Goal: Check status: Check status

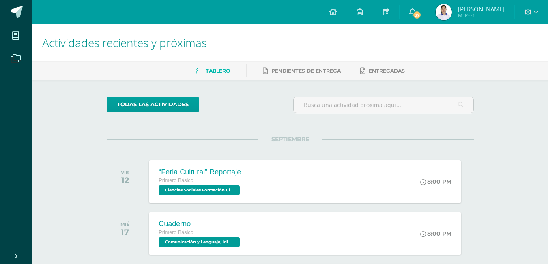
click at [448, 15] on img at bounding box center [444, 12] width 16 height 16
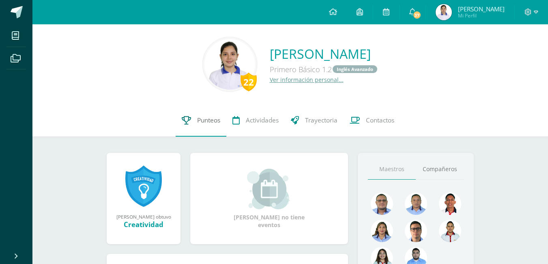
click at [191, 124] on link "Punteos" at bounding box center [201, 120] width 51 height 32
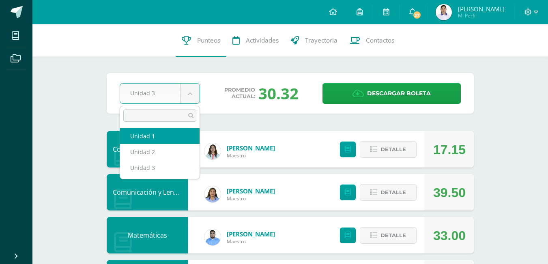
select select "Unidad 1"
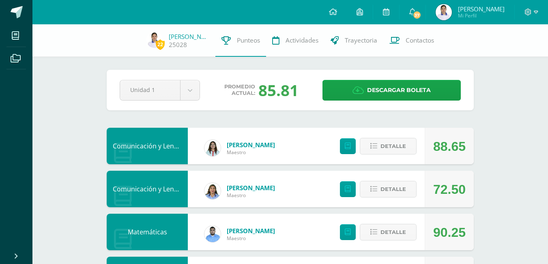
drag, startPoint x: 280, startPoint y: 94, endPoint x: 291, endPoint y: 102, distance: 13.1
drag, startPoint x: 291, startPoint y: 102, endPoint x: 32, endPoint y: 105, distance: 258.5
click at [32, 105] on ul "Mis cursos Archivos" at bounding box center [16, 135] width 32 height 222
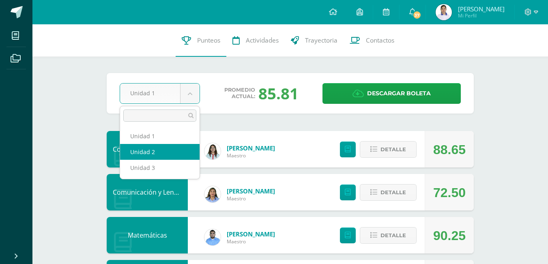
select select "Unidad 2"
